Goal: Task Accomplishment & Management: Complete application form

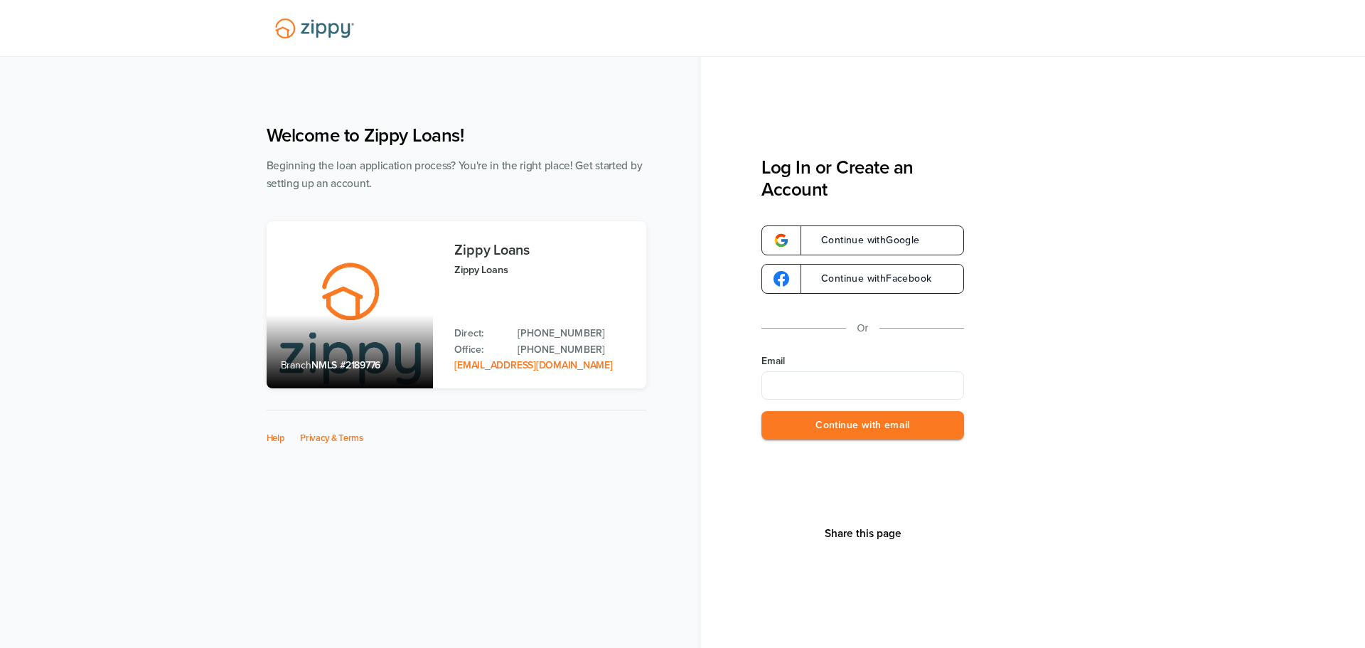
click at [761, 411] on button "Continue with email" at bounding box center [862, 425] width 203 height 29
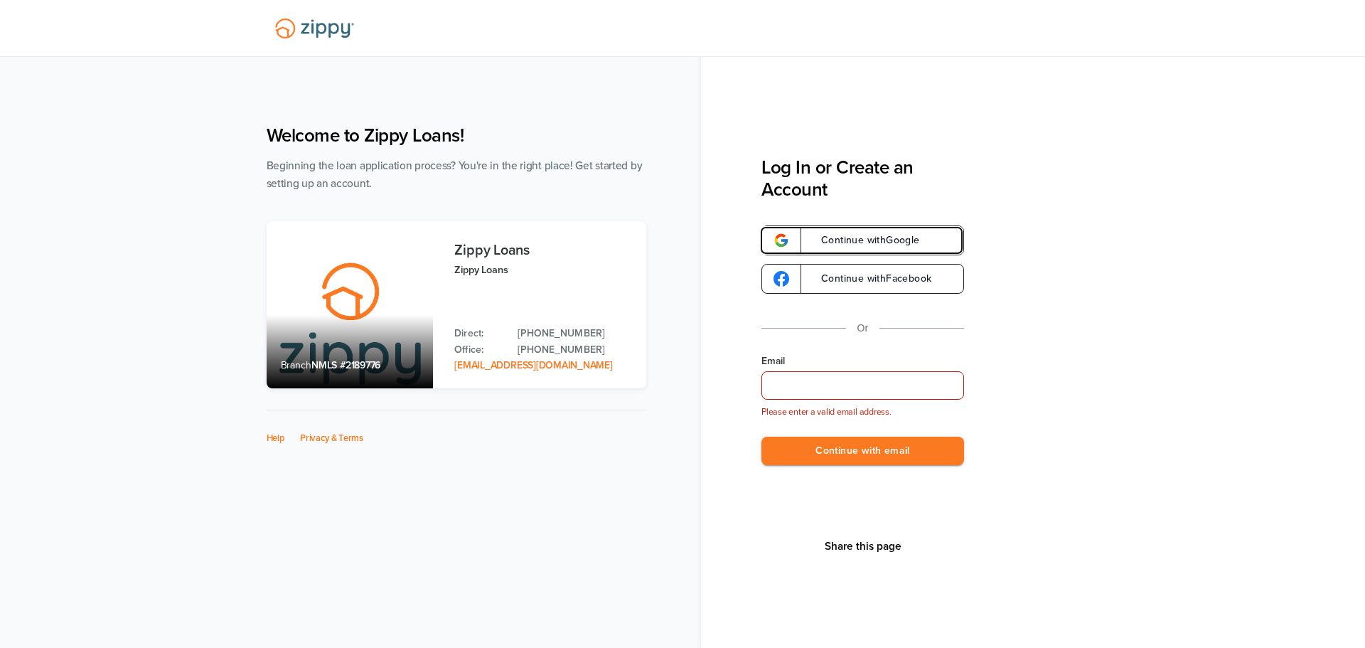
click at [887, 237] on span "Continue with Google" at bounding box center [863, 240] width 113 height 10
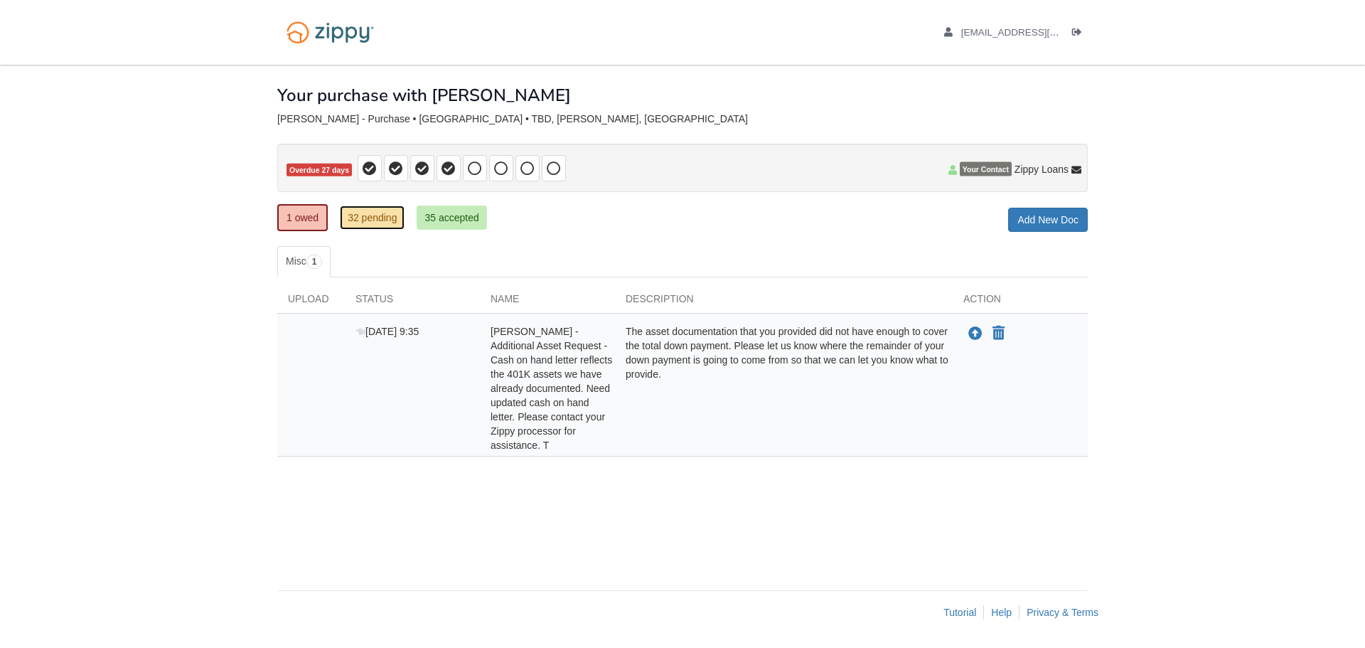
click at [378, 215] on link "32 pending" at bounding box center [372, 217] width 65 height 24
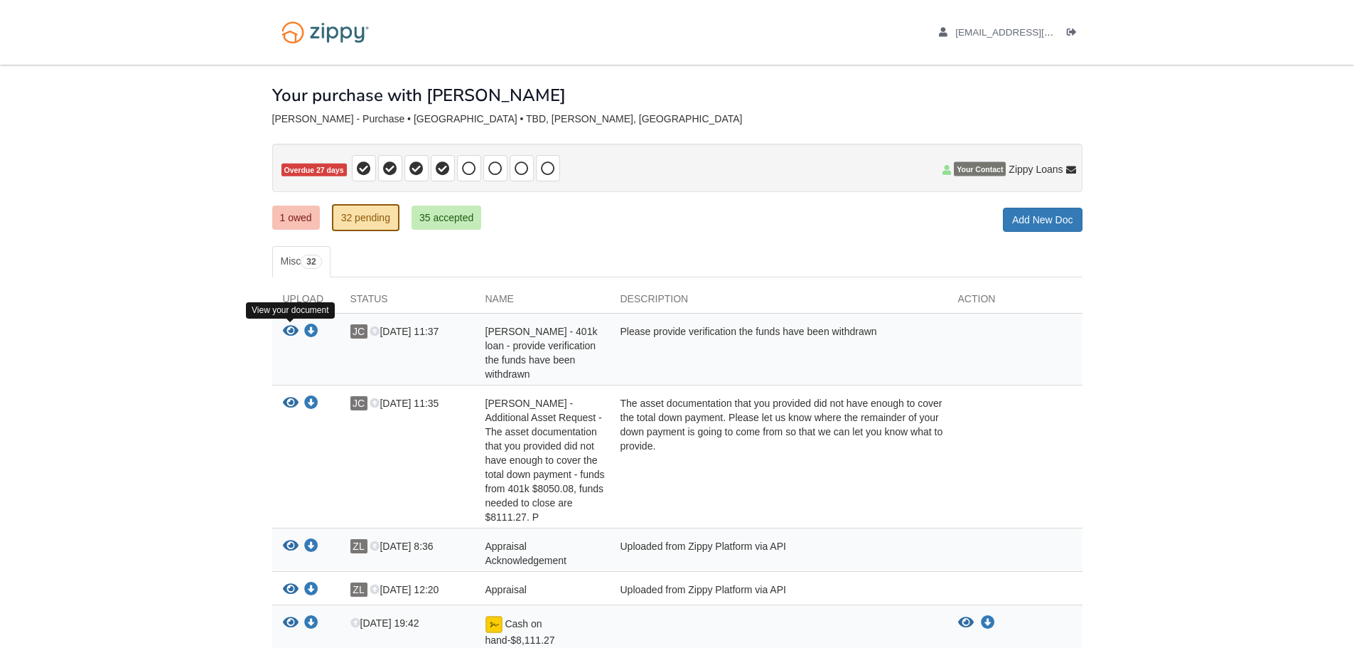
click at [291, 333] on icon "View Jennifer Carr - 401k loan - provide verification the funds have been withd…" at bounding box center [291, 331] width 16 height 14
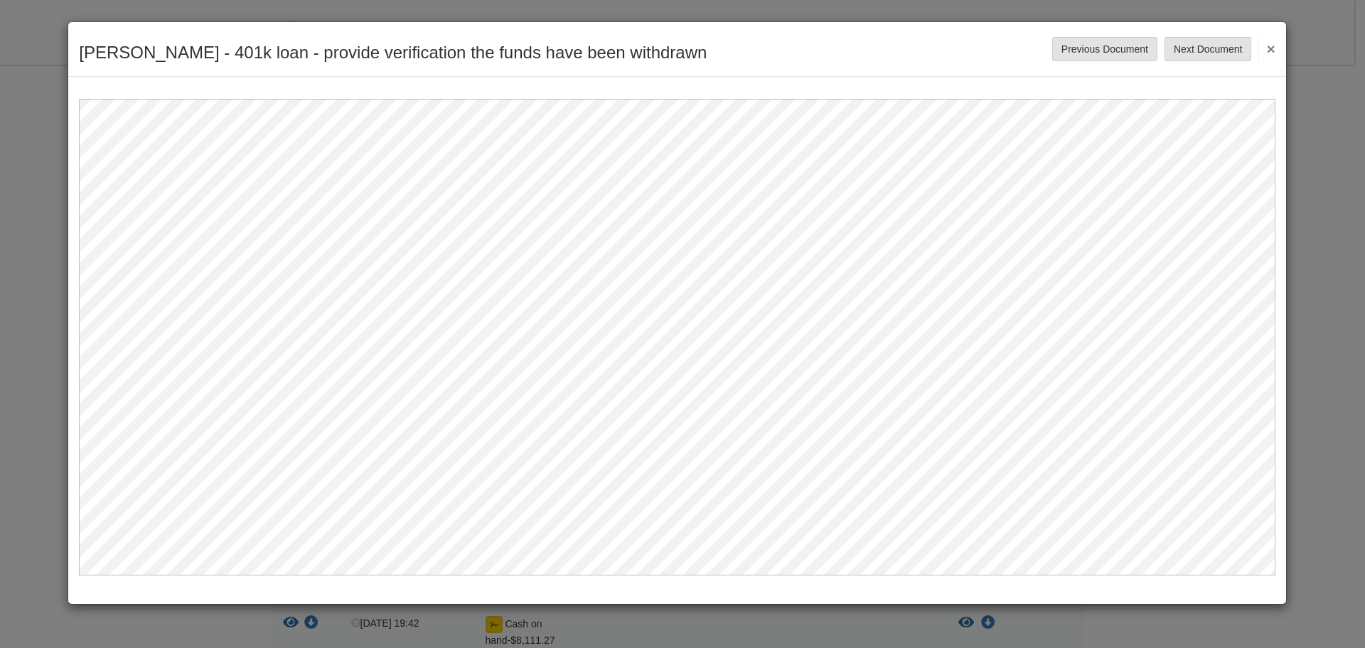
click at [1265, 47] on button "×" at bounding box center [1266, 49] width 16 height 26
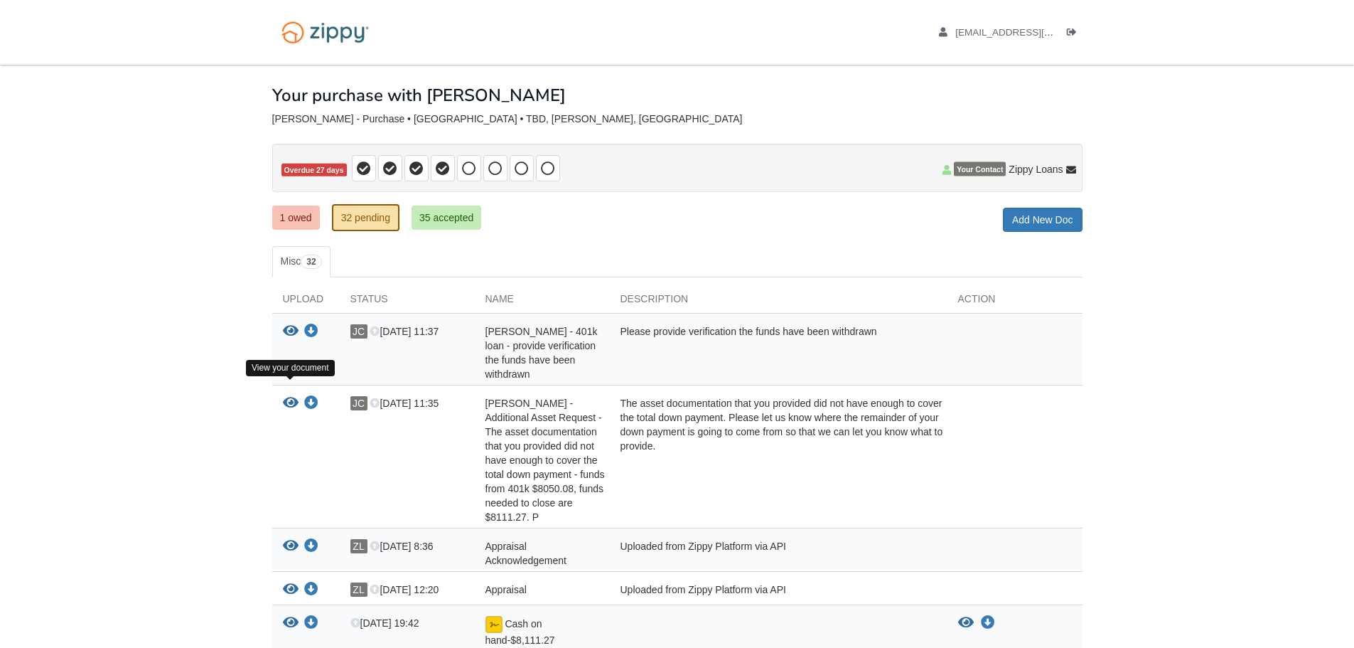
click at [283, 396] on icon "View Gail Wrona - Additional Asset Request - The asset documentation that you p…" at bounding box center [291, 403] width 16 height 14
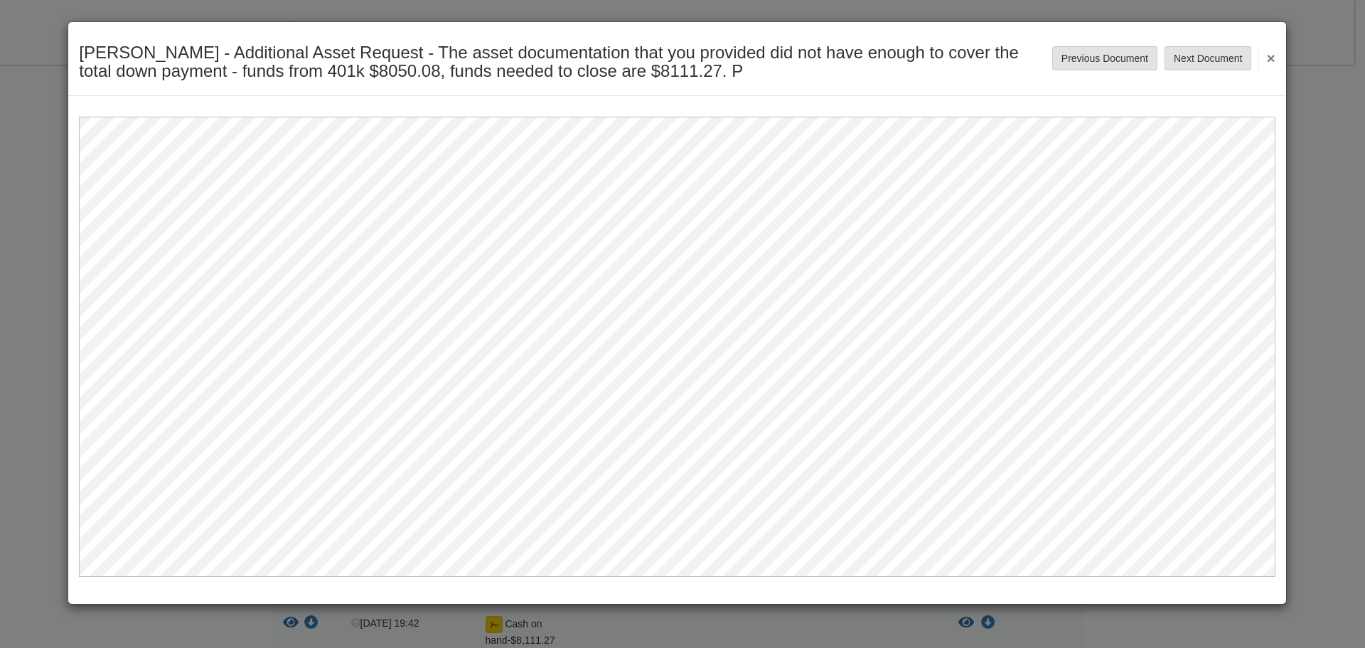
click at [1341, 174] on div "Gail Wrona - Additional Asset Request - The asset documentation that you provid…" at bounding box center [682, 324] width 1365 height 648
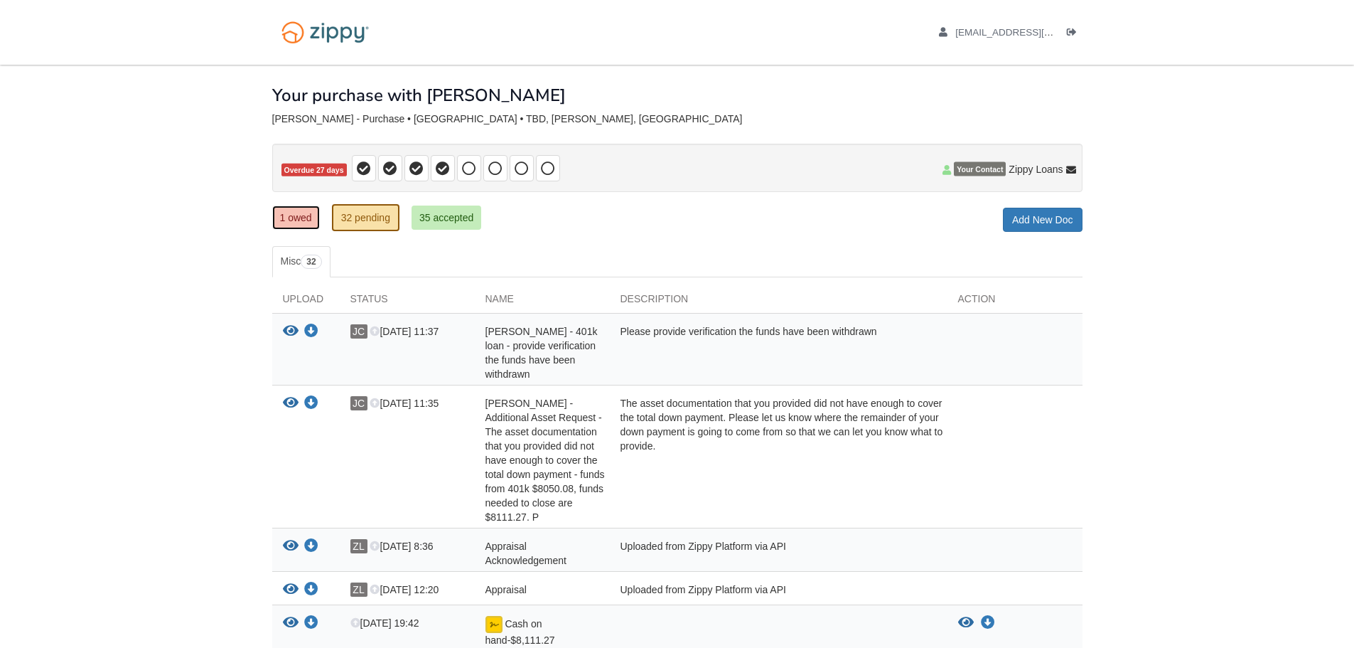
click at [282, 218] on link "1 owed" at bounding box center [296, 217] width 48 height 24
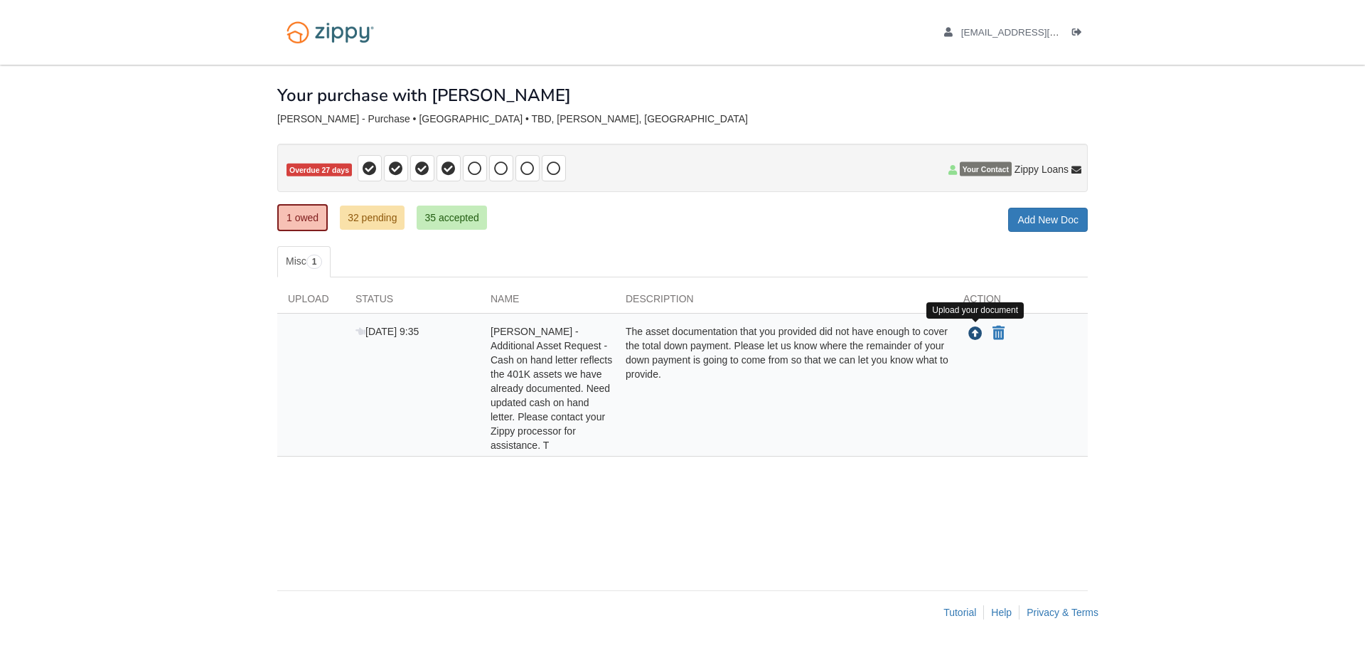
click at [976, 332] on icon "Upload Gail Wrona - Additional Asset Request - Cash on hand letter reflects the…" at bounding box center [975, 334] width 14 height 14
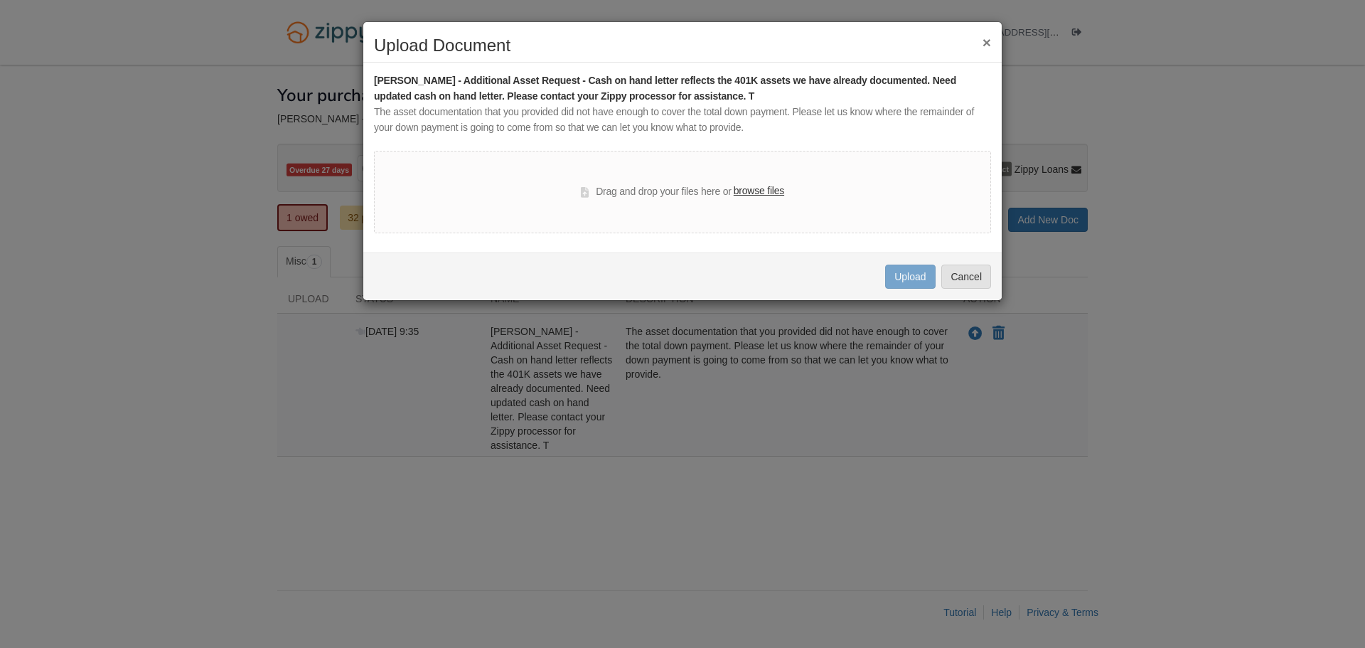
click at [738, 188] on label "browse files" at bounding box center [759, 191] width 50 height 16
click at [0, 0] on input "browse files" at bounding box center [0, 0] width 0 height 0
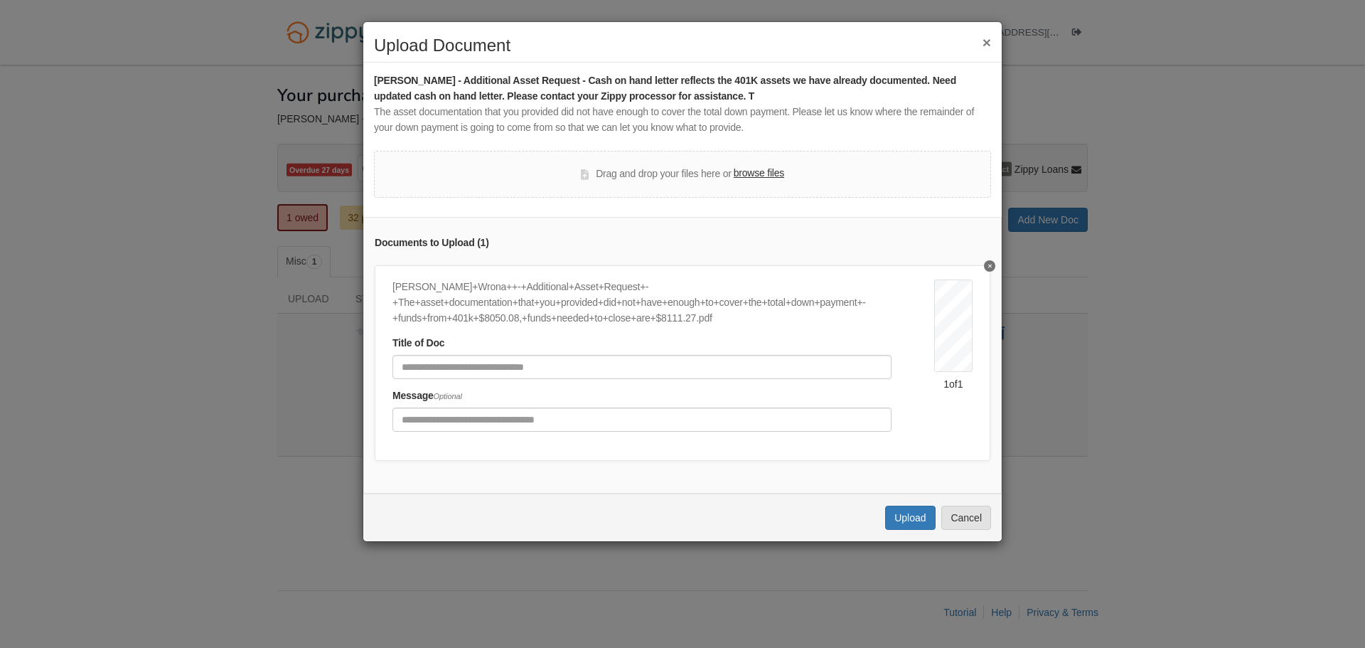
click at [429, 352] on div "Title of Doc" at bounding box center [641, 357] width 499 height 43
click at [436, 358] on input "Document Title" at bounding box center [641, 367] width 499 height 24
type input "**********"
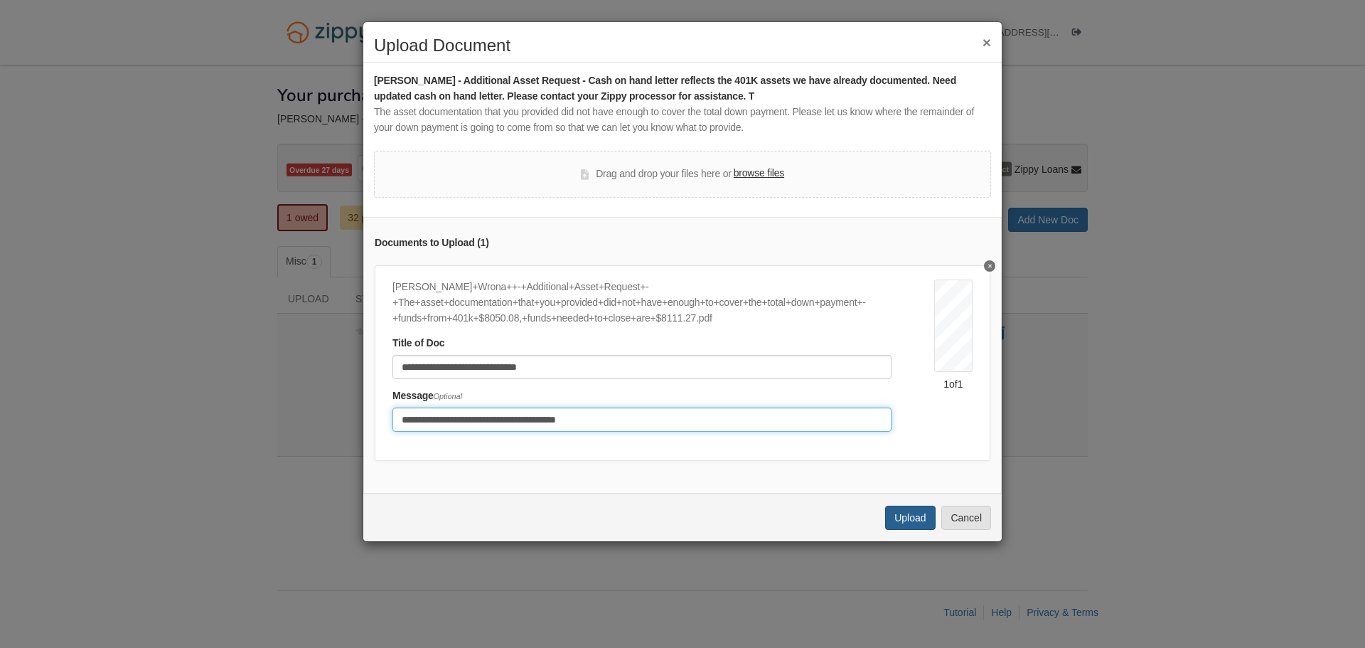
type input "**********"
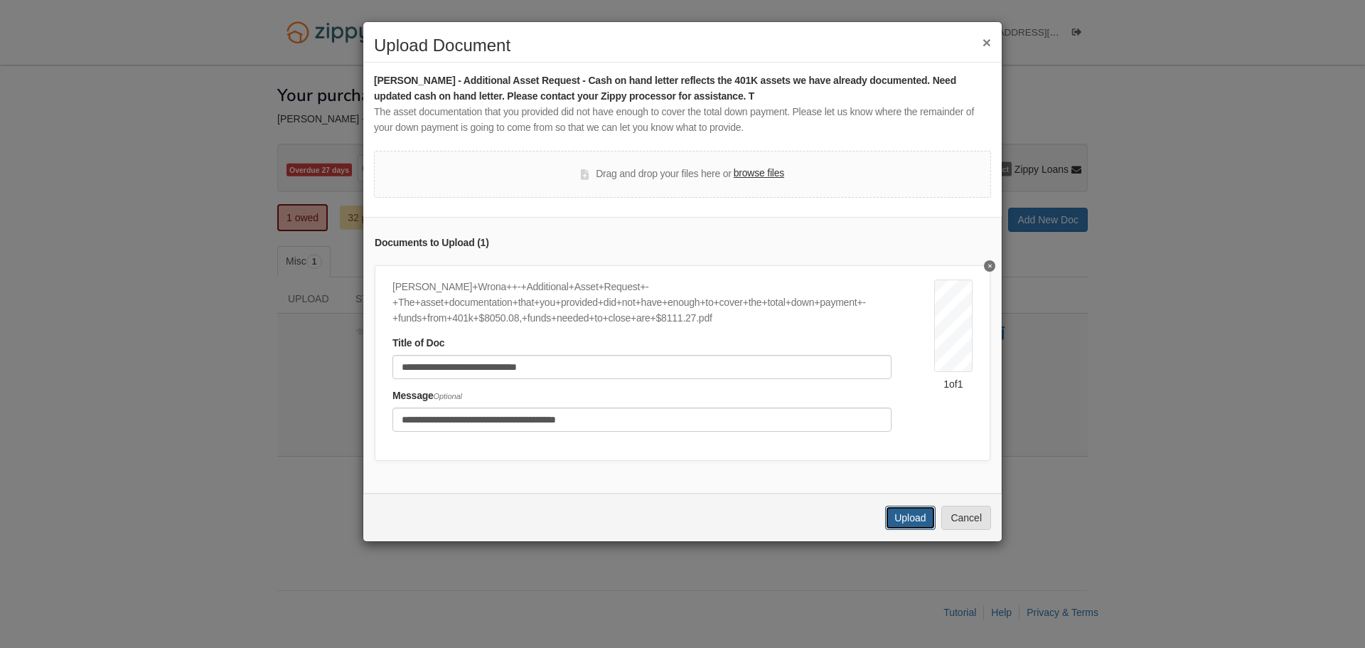
drag, startPoint x: 911, startPoint y: 525, endPoint x: 933, endPoint y: 525, distance: 22.8
click at [911, 525] on button "Upload" at bounding box center [910, 517] width 50 height 24
